Goal: Find specific page/section: Find specific page/section

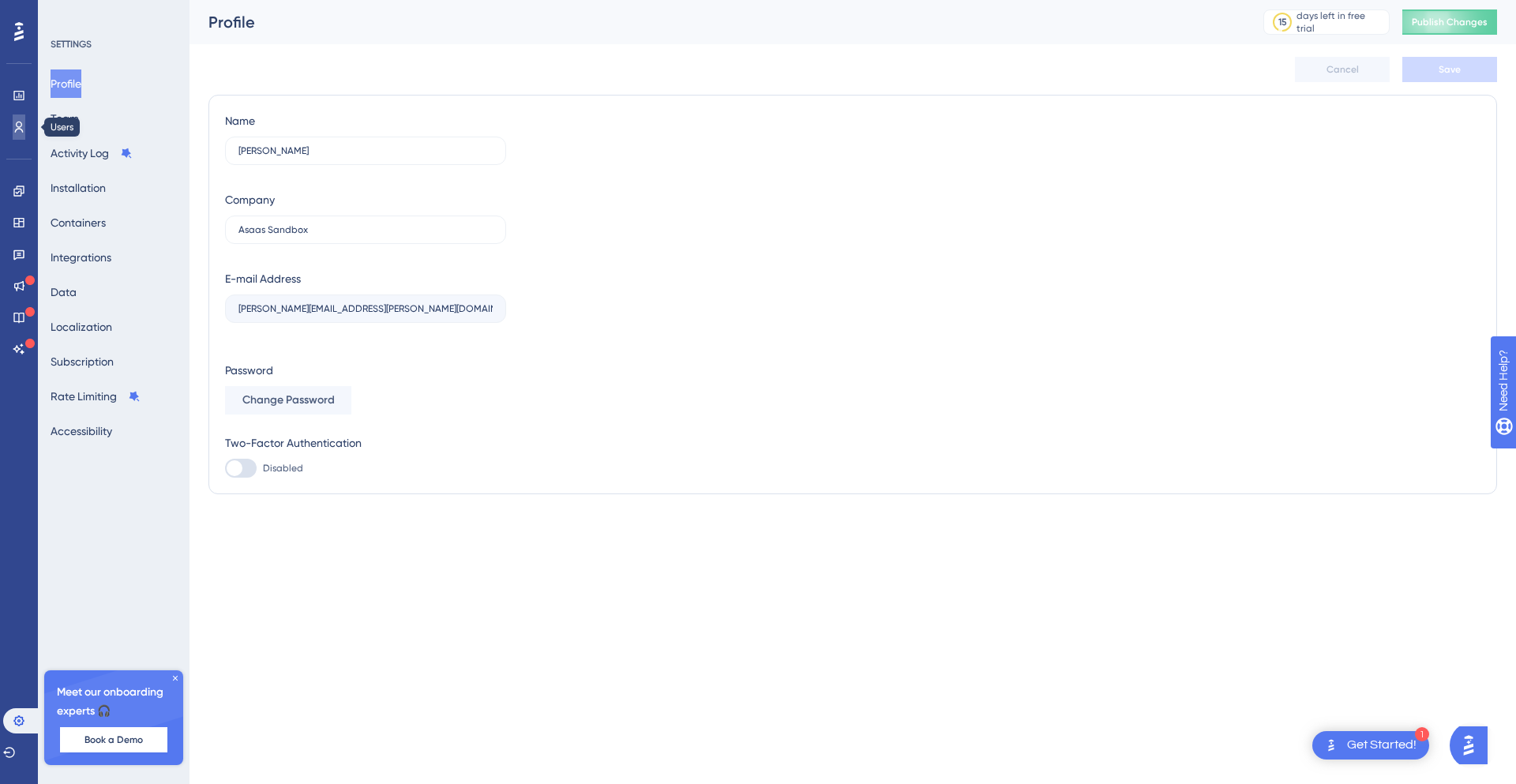
click at [19, 117] on link at bounding box center [19, 127] width 12 height 26
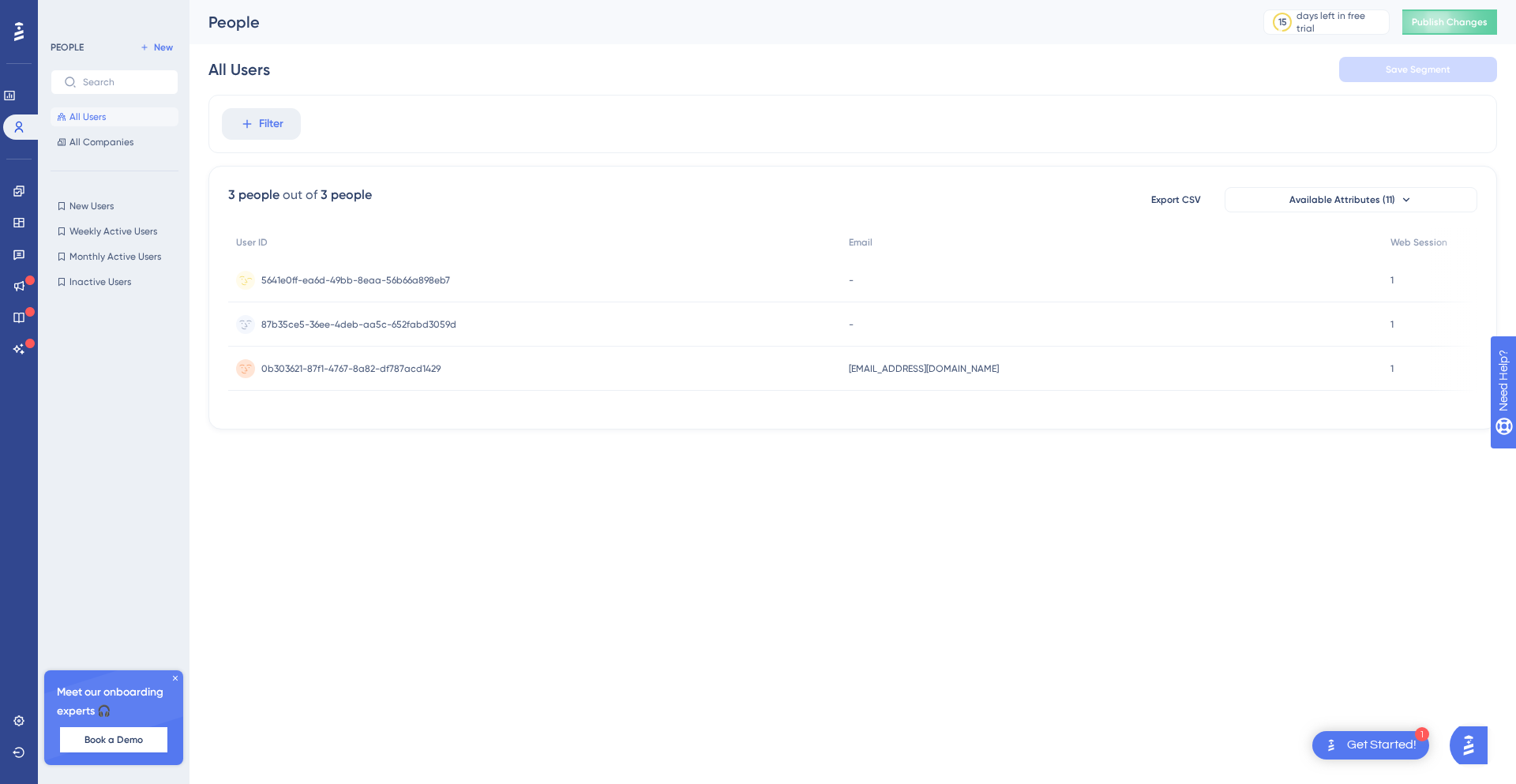
click at [427, 283] on span "5641e0ff-ea6d-49bb-8eaa-56b66a898eb7" at bounding box center [356, 280] width 189 height 12
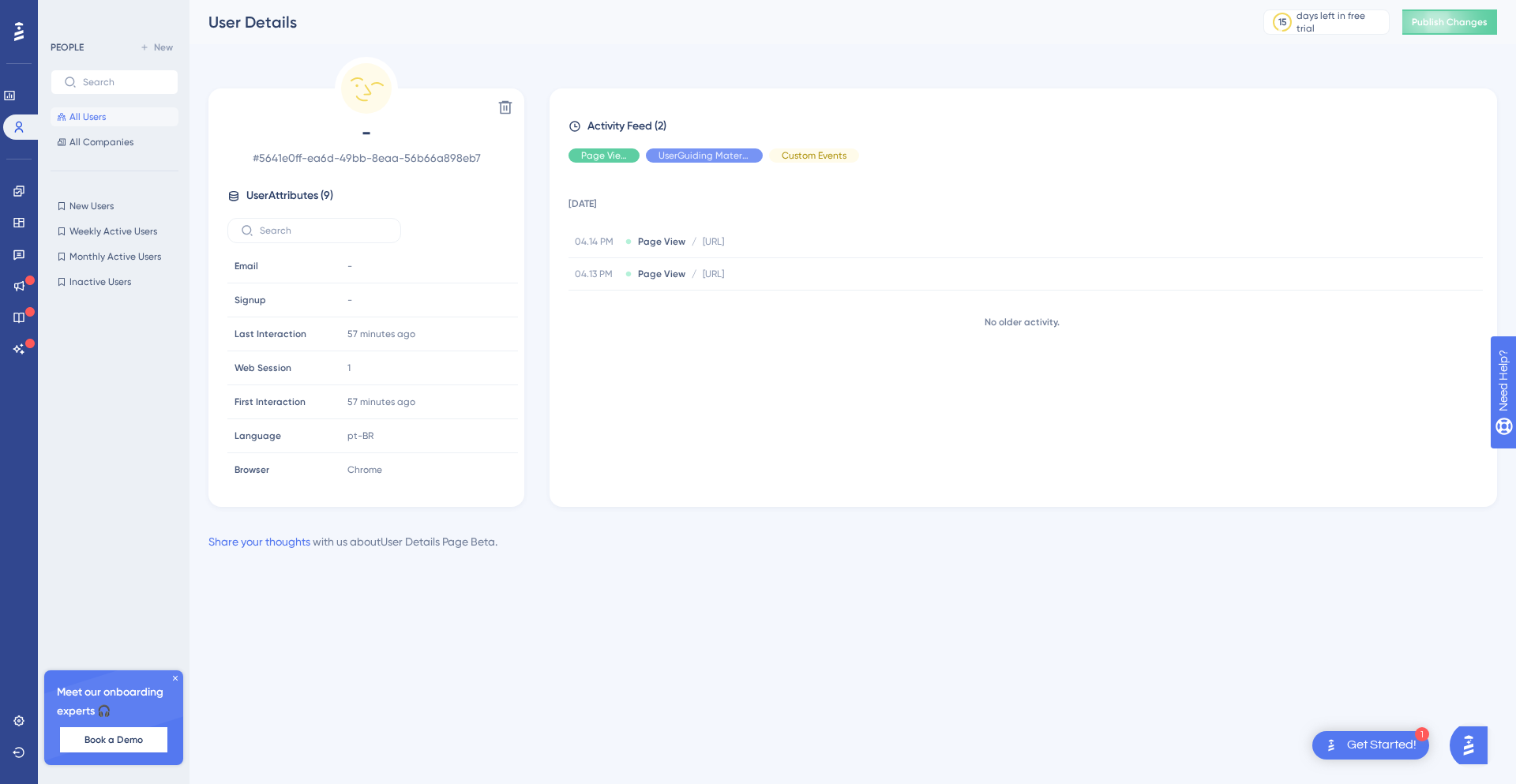
click at [87, 105] on div "PEOPLE New All Users All Companies" at bounding box center [114, 94] width 128 height 114
click at [33, 122] on link at bounding box center [22, 127] width 38 height 26
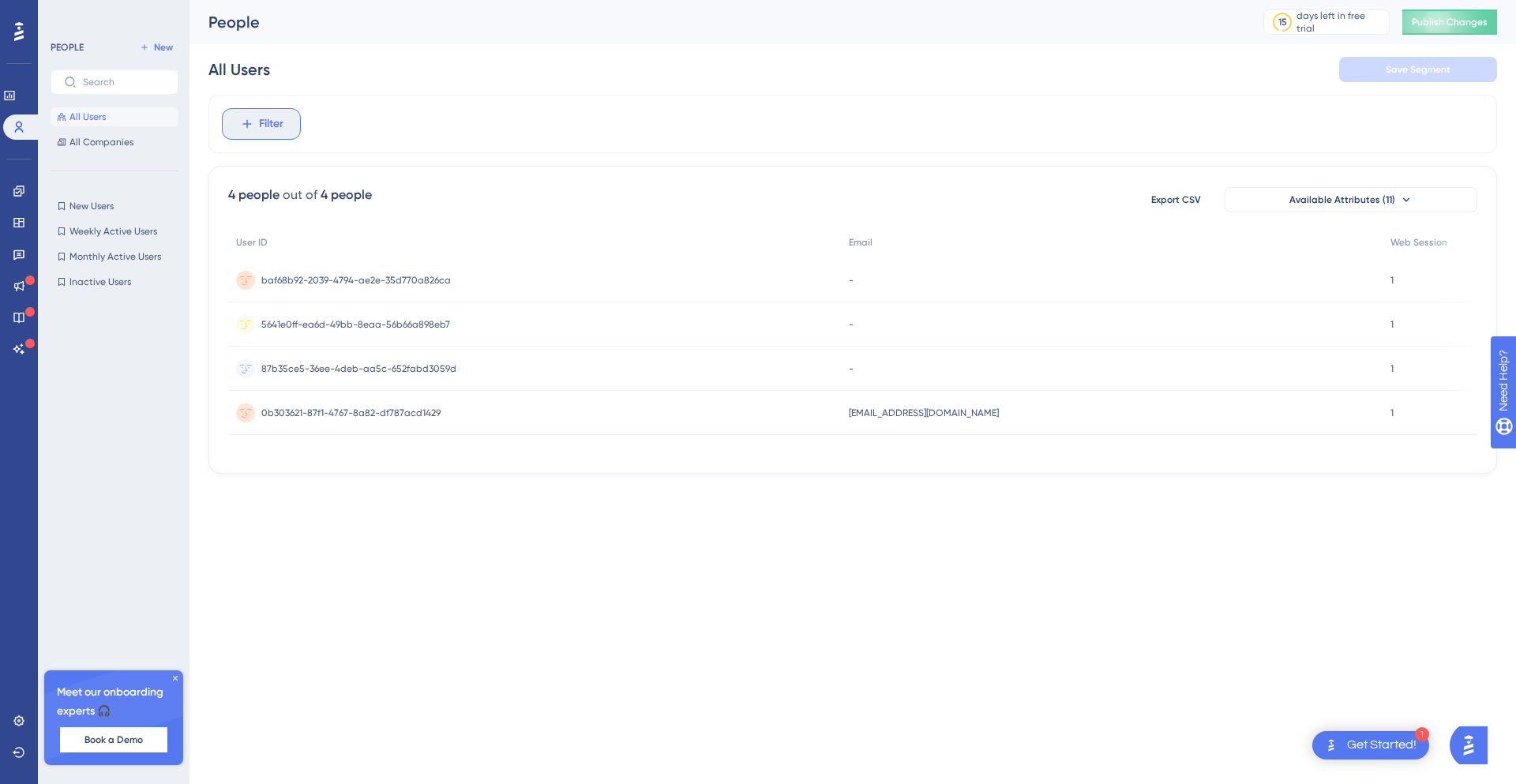
click at [270, 128] on span "Filter" at bounding box center [271, 124] width 25 height 19
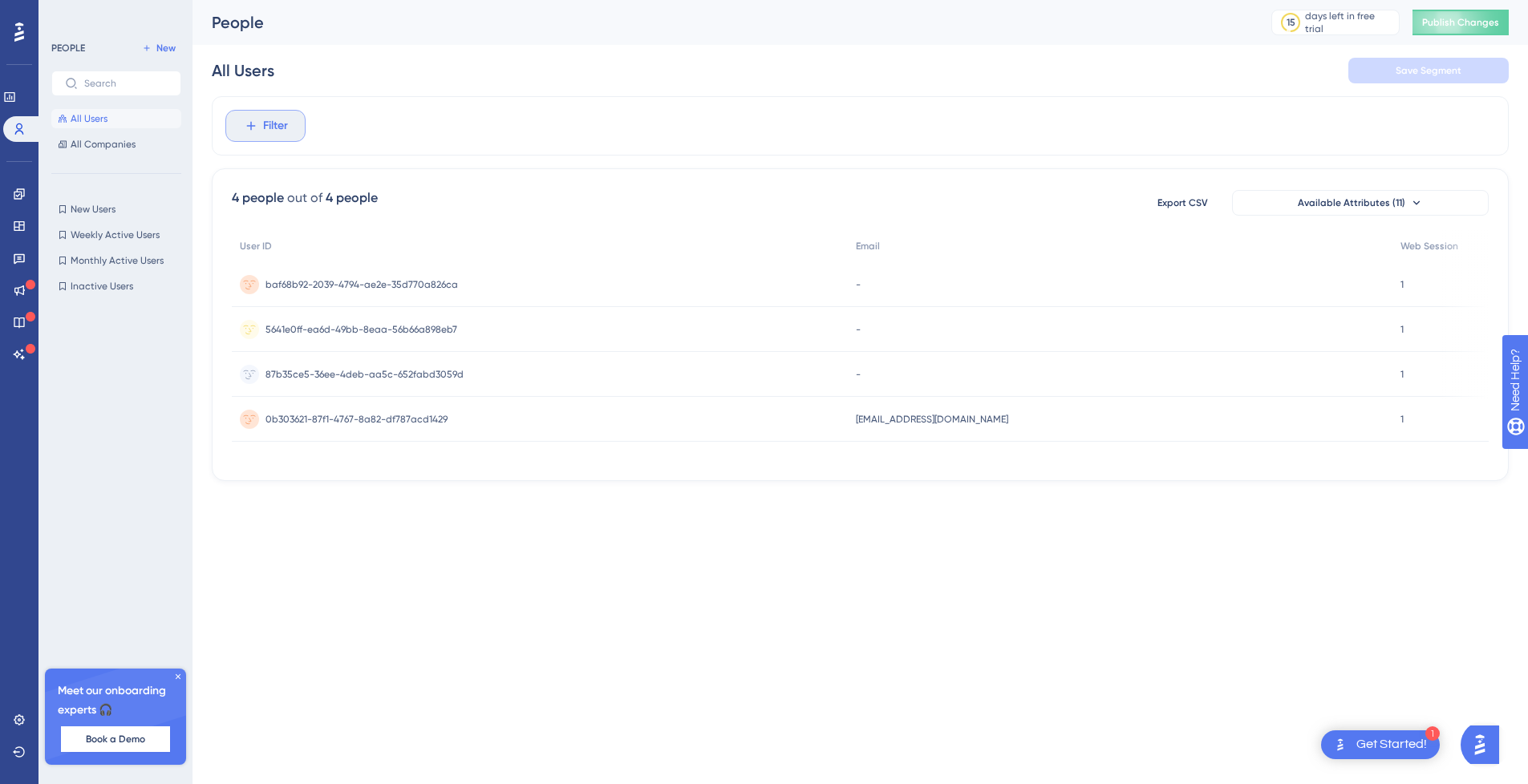
scroll to position [74, 0]
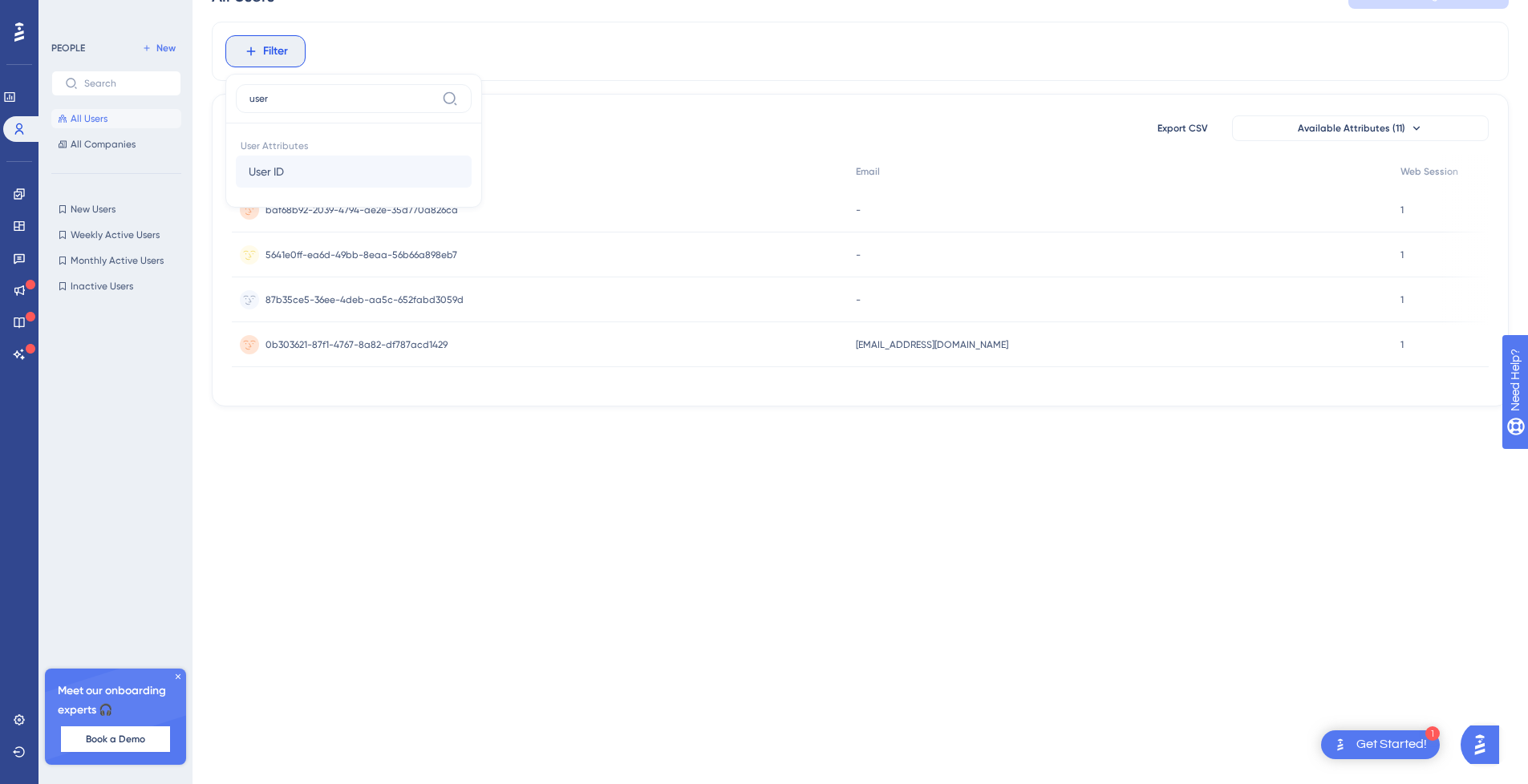
type input "user"
click at [311, 166] on button "User ID User ID" at bounding box center [353, 172] width 235 height 32
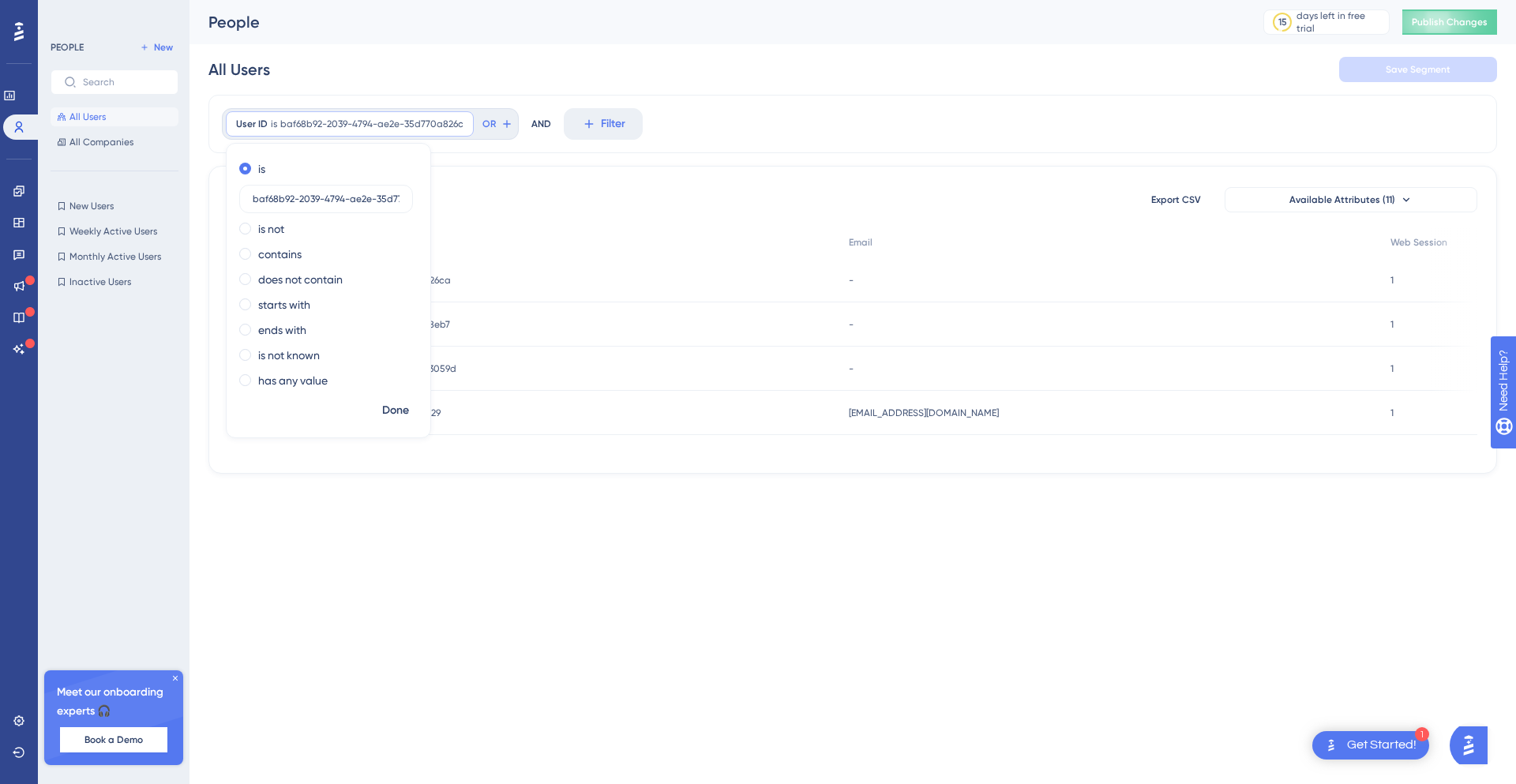
scroll to position [0, 34]
type input "baf68b92-2039-4794-ae2e-35d770a826c"
drag, startPoint x: 390, startPoint y: 201, endPoint x: 438, endPoint y: 201, distance: 48.0
click at [438, 201] on div "User ID is baf68b92-2039-4794-ae2e-35d770a826c baf68b92-2039-4794-ae2e-35d770a8…" at bounding box center [853, 285] width 1289 height 379
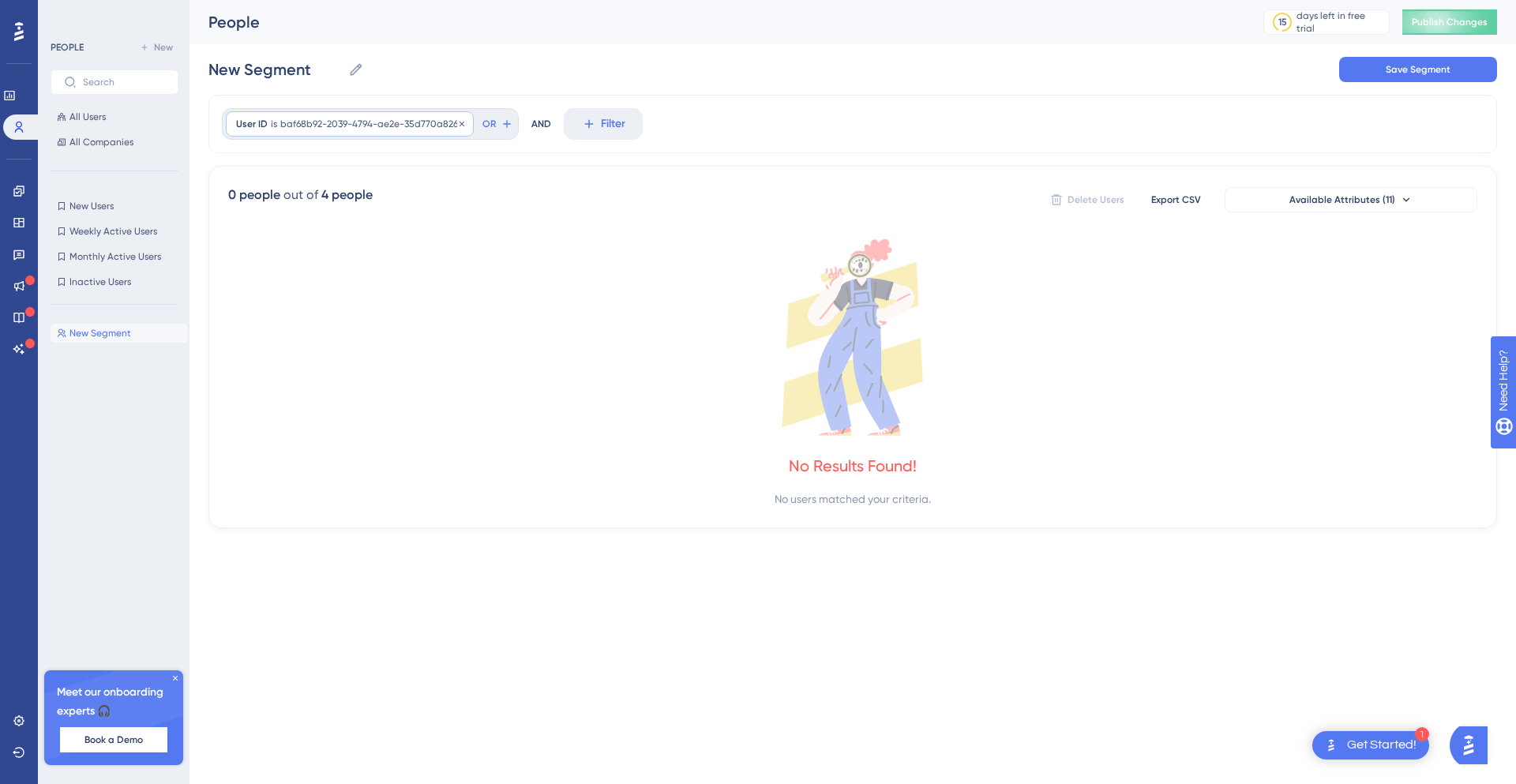
click at [467, 125] on div "User ID is baf68b92-2039-4794-ae2e-35d770a826c baf68b92-2039-4794-ae2e-35d770a8…" at bounding box center [349, 123] width 248 height 26
type input "baf68b92-2039-4794-ae2e-35d770a826ca"
click at [393, 409] on span "Done" at bounding box center [396, 410] width 26 height 19
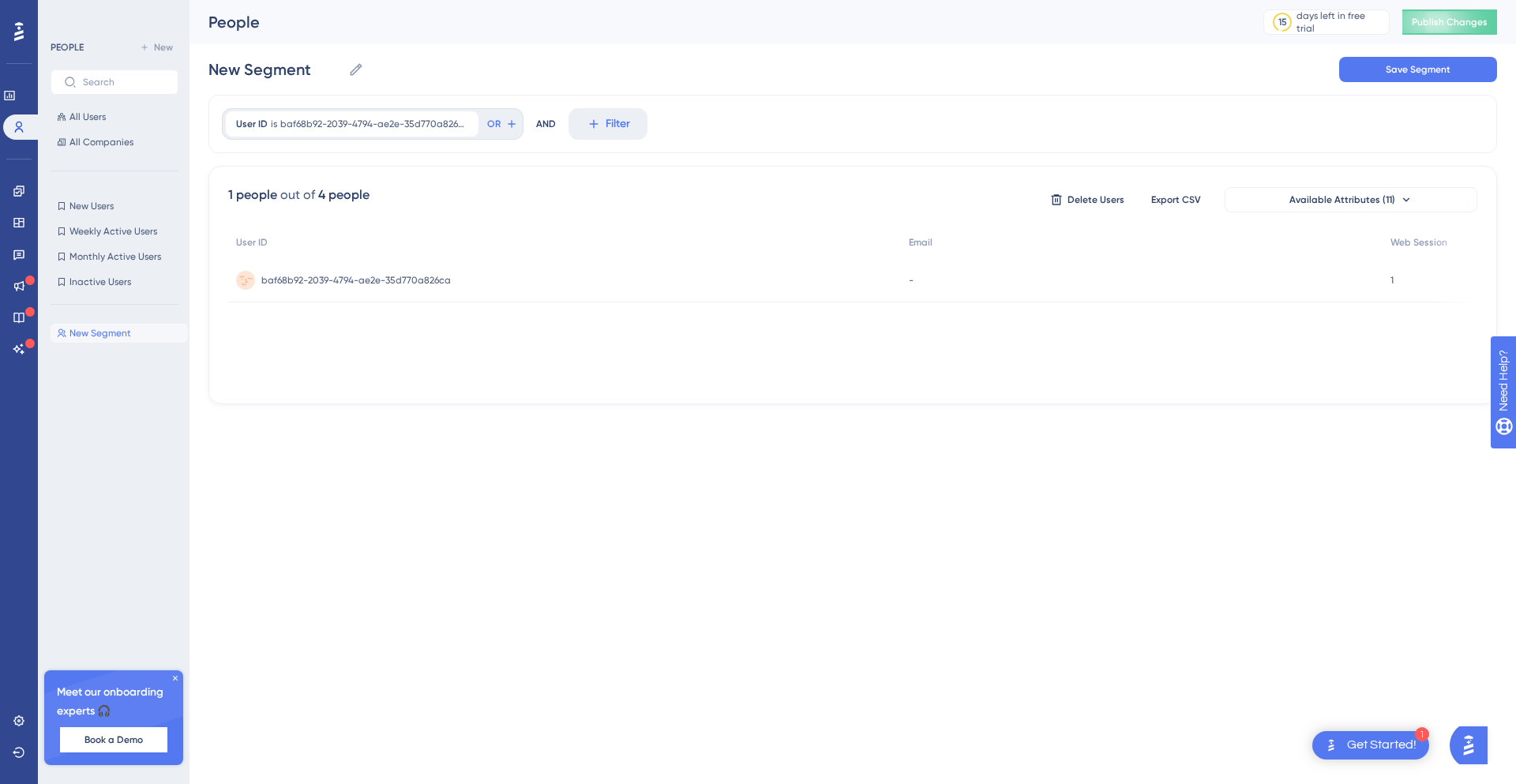
click at [435, 281] on span "baf68b92-2039-4794-ae2e-35d770a826ca" at bounding box center [356, 280] width 190 height 12
